Goal: Complete application form

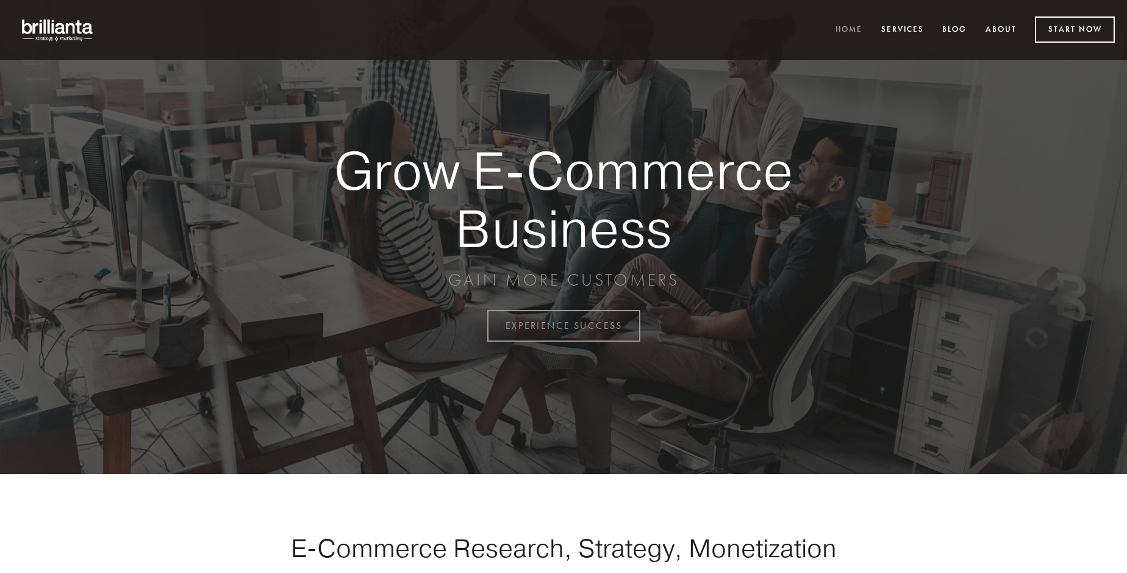
scroll to position [3198, 0]
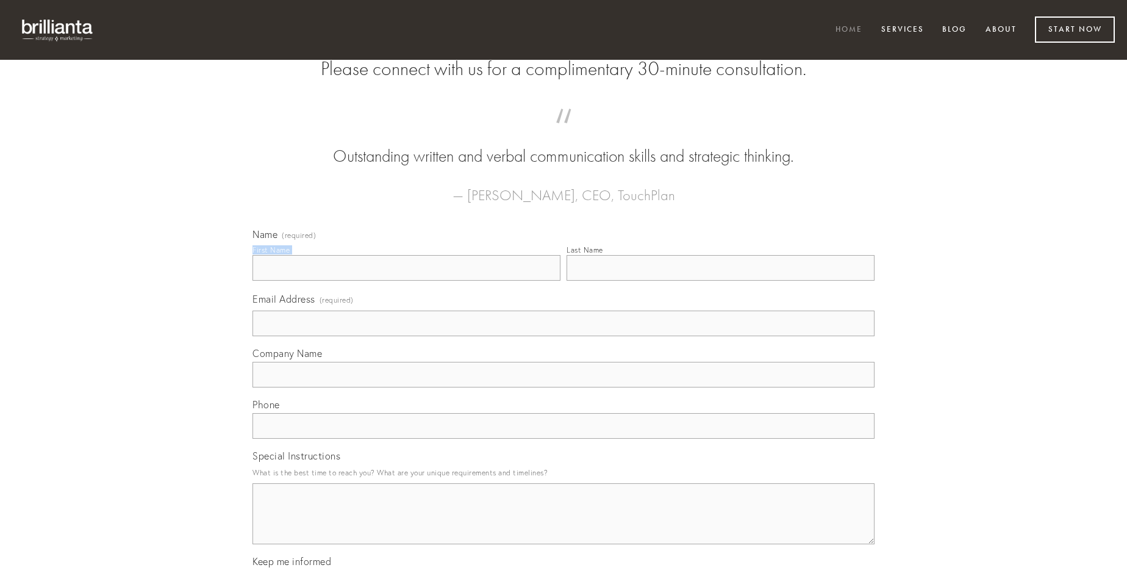
type input "[PERSON_NAME]"
click at [720, 281] on input "Last Name" at bounding box center [721, 268] width 308 height 26
type input "[PERSON_NAME]"
click at [564, 336] on input "Email Address (required)" at bounding box center [564, 324] width 622 height 26
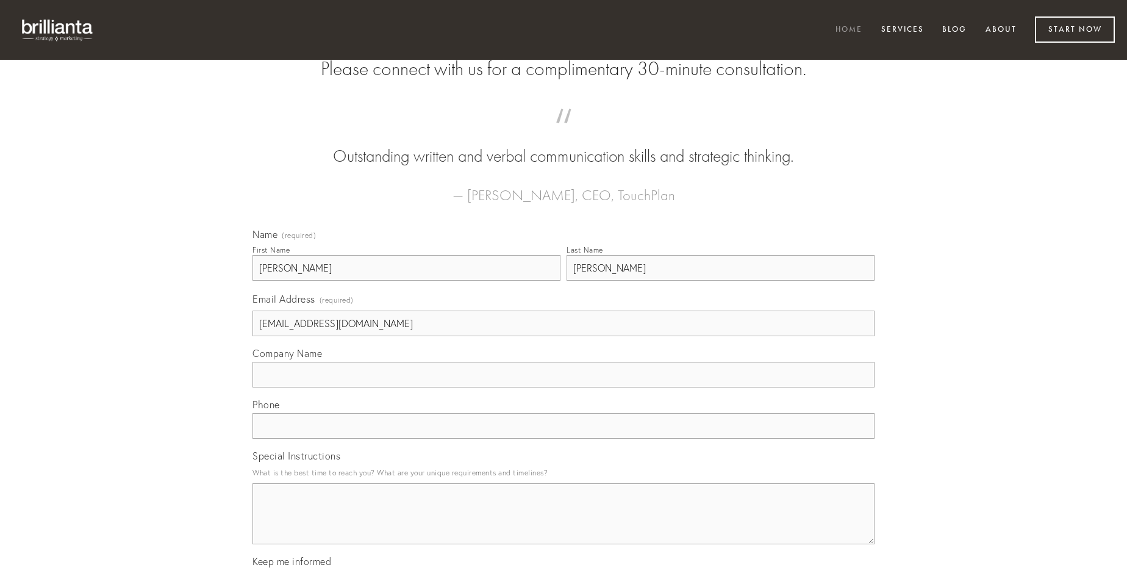
type input "[EMAIL_ADDRESS][DOMAIN_NAME]"
click at [564, 387] on input "Company Name" at bounding box center [564, 375] width 622 height 26
type input "adstringo"
click at [564, 439] on input "text" at bounding box center [564, 426] width 622 height 26
click at [564, 525] on textarea "Special Instructions" at bounding box center [564, 513] width 622 height 61
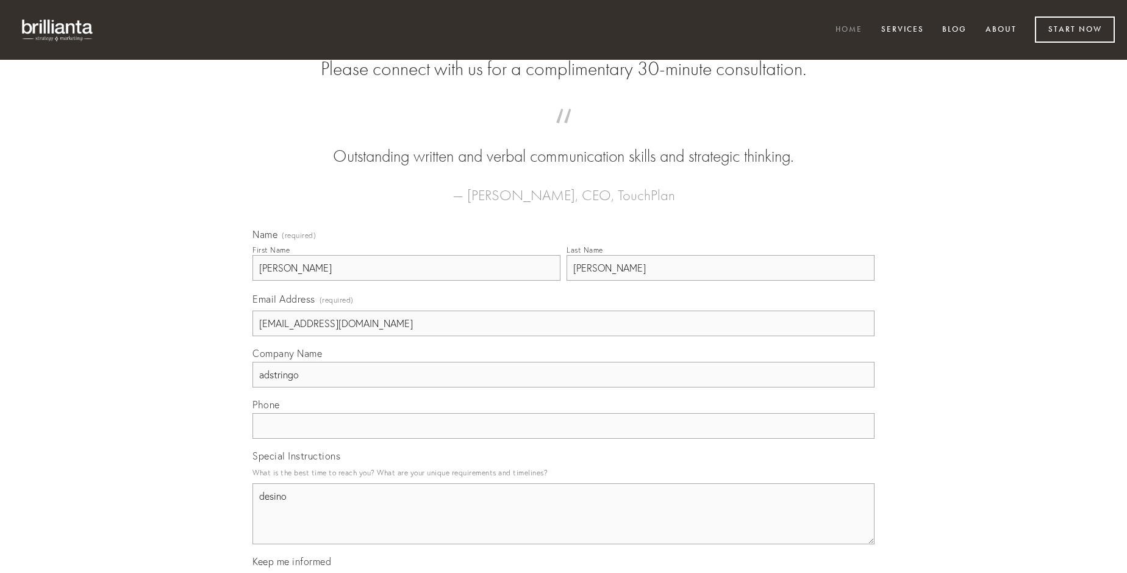
type textarea "desino"
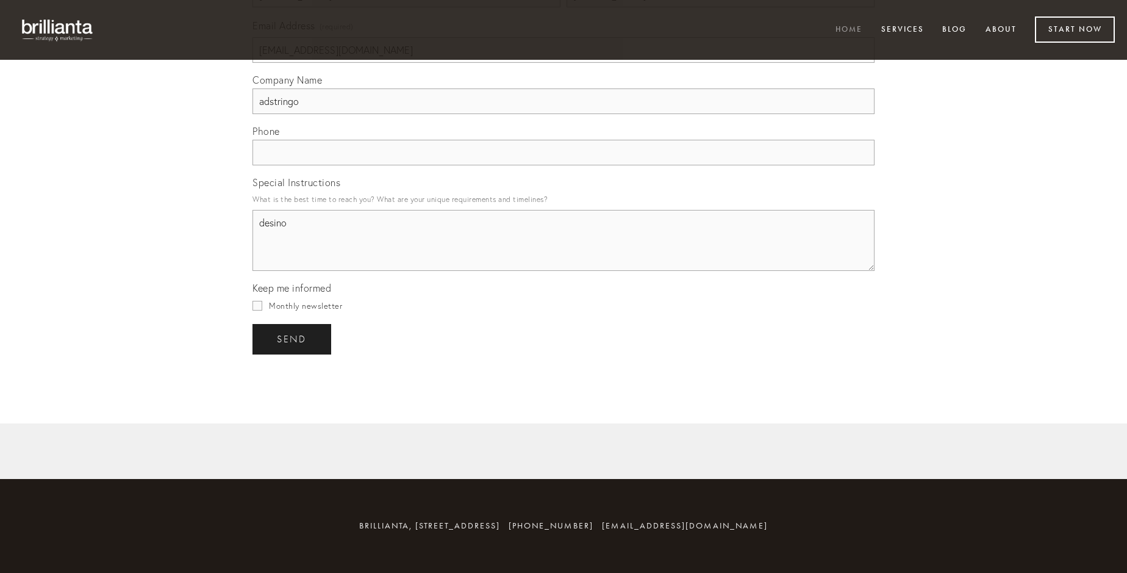
click at [293, 339] on span "send" at bounding box center [292, 339] width 30 height 11
